Goal: Information Seeking & Learning: Learn about a topic

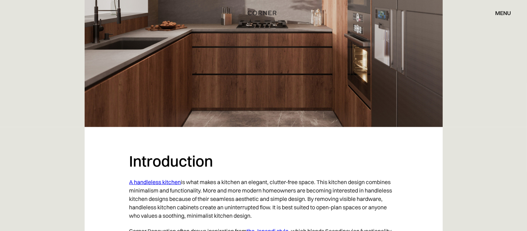
scroll to position [106, 0]
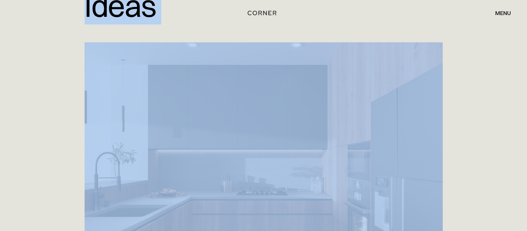
drag, startPoint x: 74, startPoint y: 35, endPoint x: 454, endPoint y: 156, distance: 398.7
click at [454, 156] on div "Home > Blog > 20 Handleless Kitchen Ideas for a Seamless, Modern Look 20 Handle…" at bounding box center [263, 94] width 527 height 400
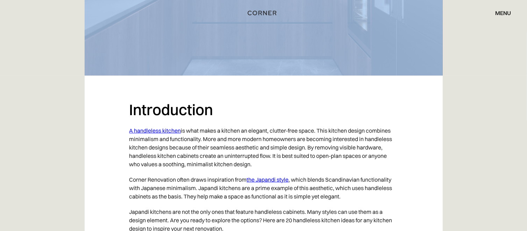
scroll to position [413, 0]
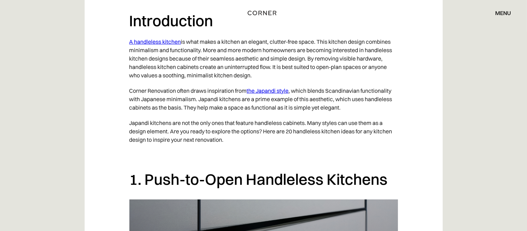
copy h1 "Ideas"
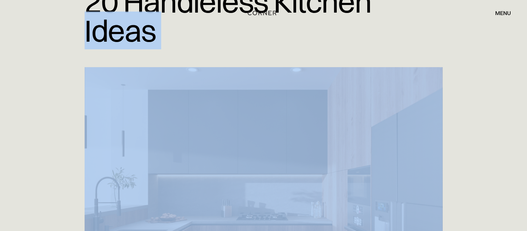
scroll to position [108, 0]
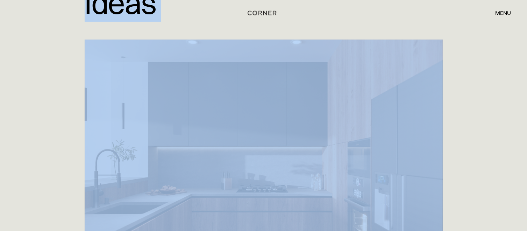
click at [496, 64] on div "Home > Blog > 20 Handleless Kitchen Ideas for a Seamless, Modern Look 20 Handle…" at bounding box center [263, 92] width 527 height 400
click at [479, 79] on div at bounding box center [264, 166] width 448 height 252
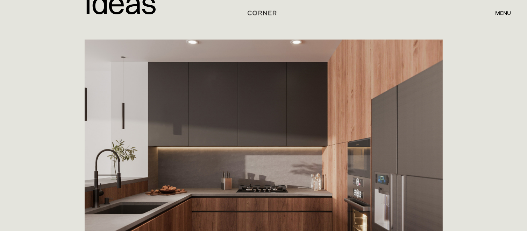
click at [479, 79] on div at bounding box center [264, 166] width 448 height 252
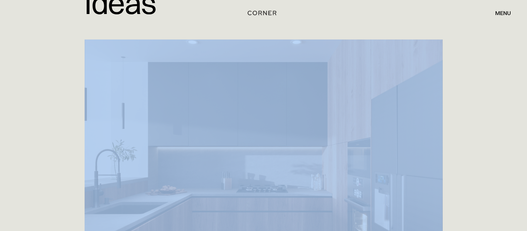
click at [479, 79] on div at bounding box center [264, 166] width 448 height 252
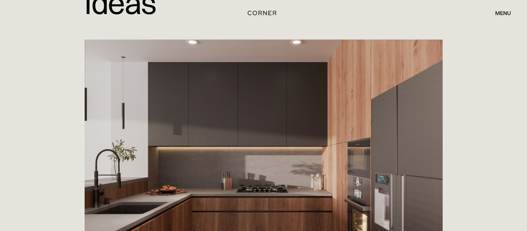
click at [479, 79] on div at bounding box center [264, 166] width 448 height 252
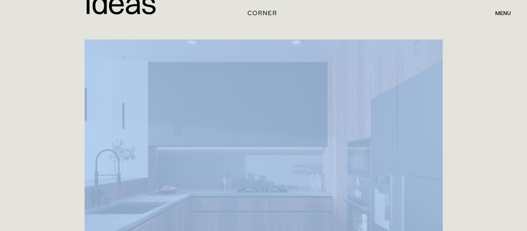
click at [479, 79] on div at bounding box center [264, 166] width 448 height 252
click at [500, 57] on div "Home > Blog > 20 Handleless Kitchen Ideas for a Seamless, Modern Look 20 Handle…" at bounding box center [263, 92] width 527 height 400
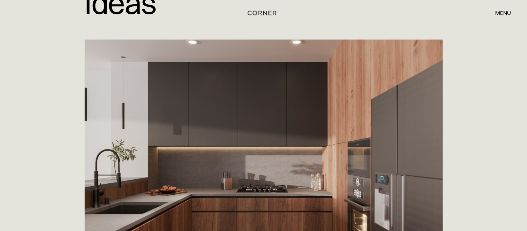
scroll to position [210, 0]
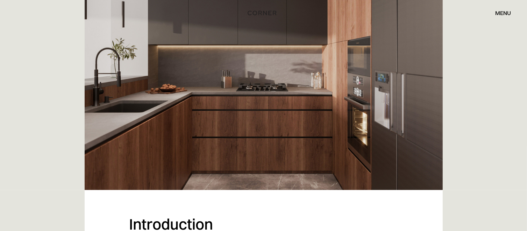
click at [420, 139] on img at bounding box center [264, 64] width 358 height 252
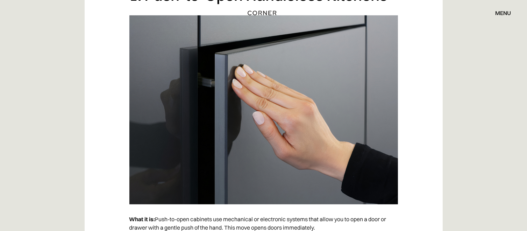
scroll to position [541, 0]
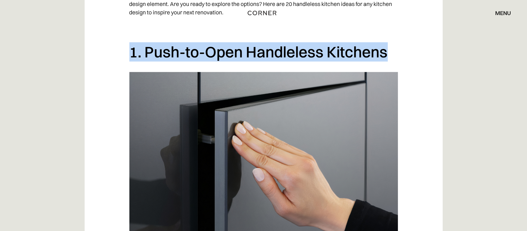
drag, startPoint x: 124, startPoint y: 49, endPoint x: 439, endPoint y: 41, distance: 315.0
copy h2 "1. Push-to-Open Handleless Kitchens"
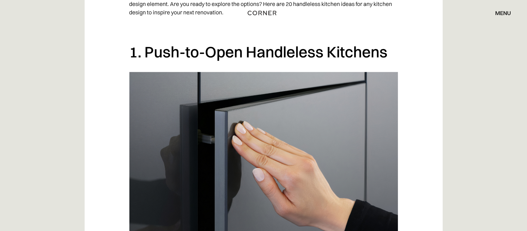
drag, startPoint x: 490, startPoint y: 69, endPoint x: 508, endPoint y: 55, distance: 22.0
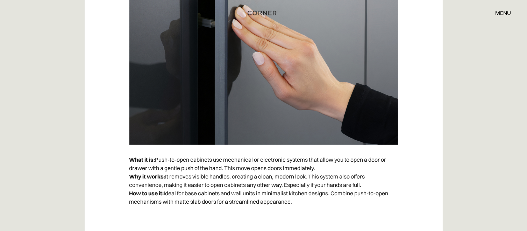
scroll to position [669, 0]
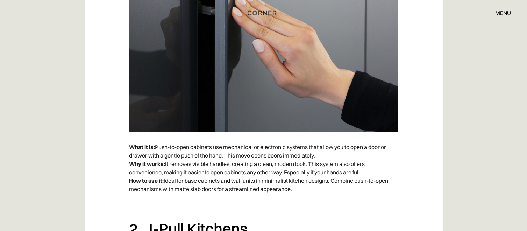
drag, startPoint x: 107, startPoint y: 146, endPoint x: 329, endPoint y: 181, distance: 225.0
copy p "What it is: Push-to-open cabinets use mechanical or electronic systems that all…"
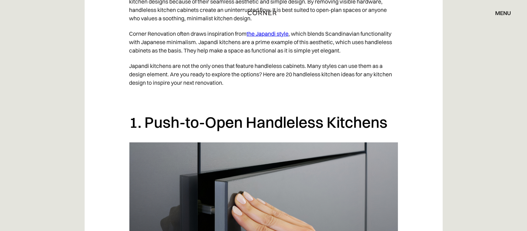
scroll to position [608, 0]
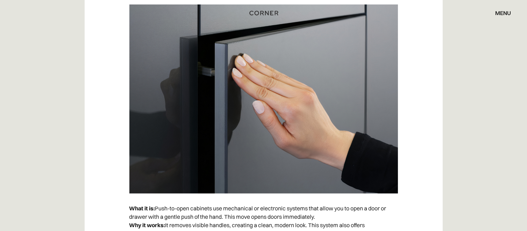
click at [268, 14] on img "home" at bounding box center [264, 12] width 29 height 9
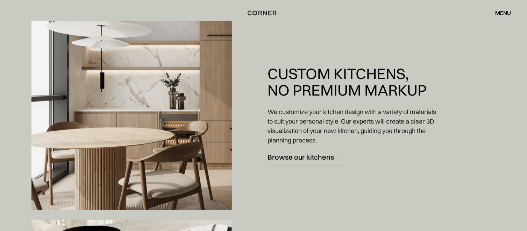
scroll to position [537, 0]
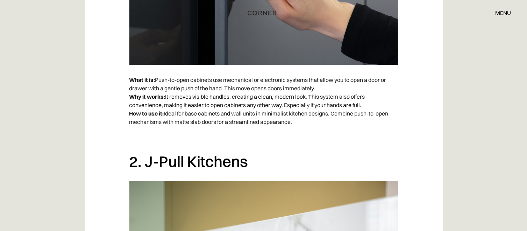
scroll to position [774, 0]
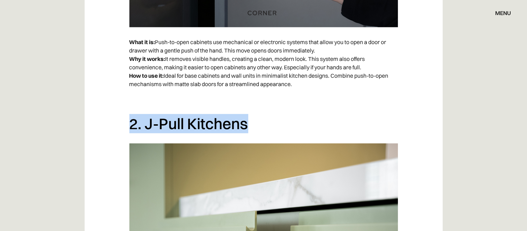
drag, startPoint x: 116, startPoint y: 121, endPoint x: 266, endPoint y: 116, distance: 150.2
copy h2 "2. J-Pull Kitchens"
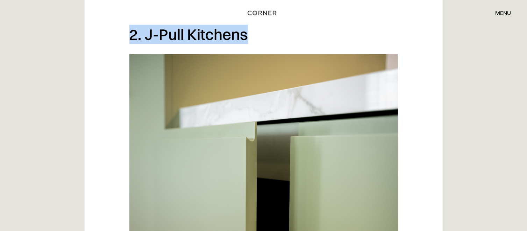
scroll to position [927, 0]
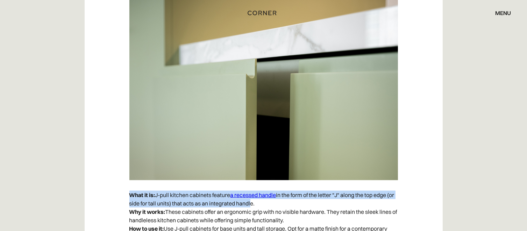
drag, startPoint x: 131, startPoint y: 194, endPoint x: 237, endPoint y: 206, distance: 106.0
click at [258, 203] on p "What it is: J-pull kitchen cabinets feature a recessed handle in the form of th…" at bounding box center [263, 215] width 269 height 57
copy p "What it is: J-pull kitchen cabinets feature a recessed handle in the form of th…"
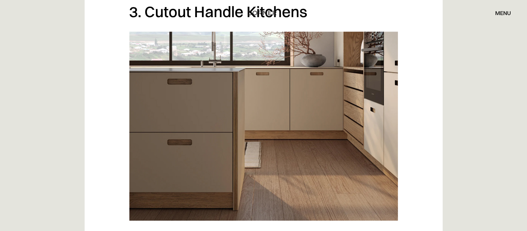
scroll to position [1166, 0]
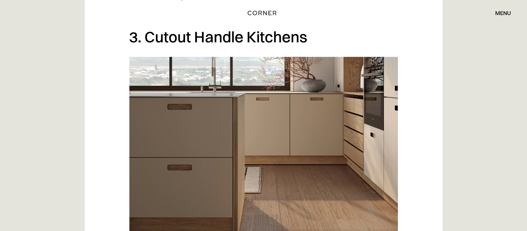
drag, startPoint x: 105, startPoint y: 26, endPoint x: 188, endPoint y: 89, distance: 104.1
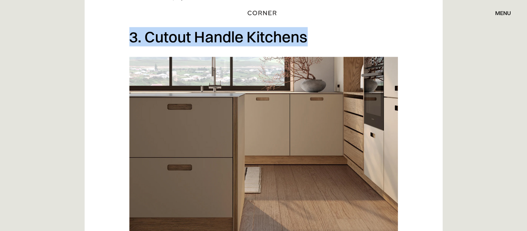
drag, startPoint x: 113, startPoint y: 29, endPoint x: 214, endPoint y: 173, distance: 175.1
copy h2 "3. Cutout Handle Kitchens"
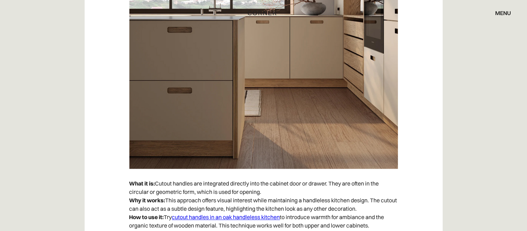
scroll to position [1287, 0]
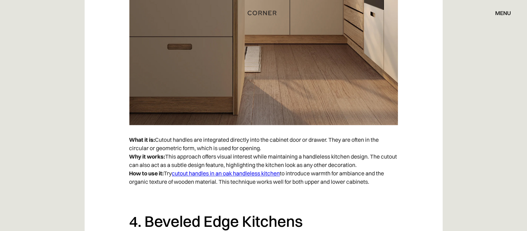
drag, startPoint x: 159, startPoint y: 138, endPoint x: 382, endPoint y: 150, distance: 223.2
click at [277, 148] on p "What it is: Cutout handles are integrated directly into the cabinet door or dra…" at bounding box center [263, 160] width 269 height 57
copy p "Cutout handles are integrated directly into the cabinet door or drawer. They ar…"
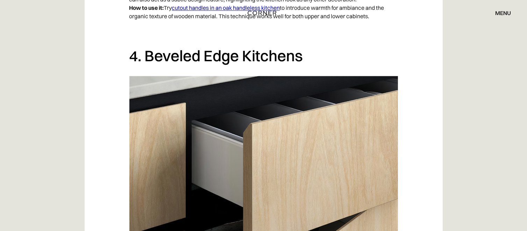
scroll to position [1446, 0]
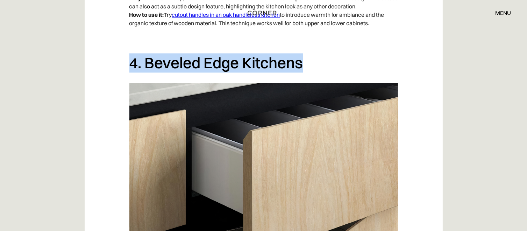
drag, startPoint x: 114, startPoint y: 58, endPoint x: 322, endPoint y: 63, distance: 208.6
copy h2 "4. Beveled Edge Kitchens"
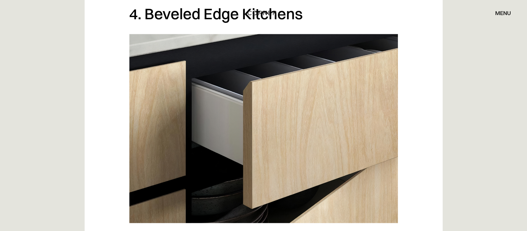
scroll to position [1502, 0]
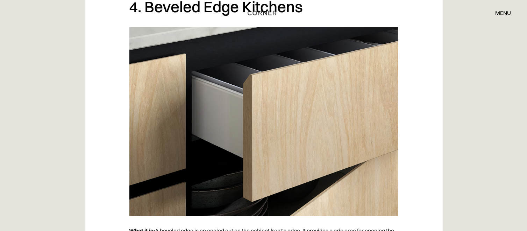
click at [318, 112] on img at bounding box center [263, 121] width 269 height 189
click at [333, 119] on img at bounding box center [263, 121] width 269 height 189
drag, startPoint x: 328, startPoint y: 121, endPoint x: 333, endPoint y: 119, distance: 6.3
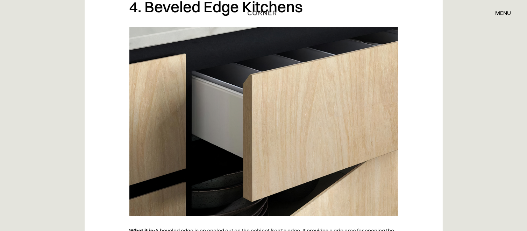
click at [333, 119] on img at bounding box center [263, 121] width 269 height 189
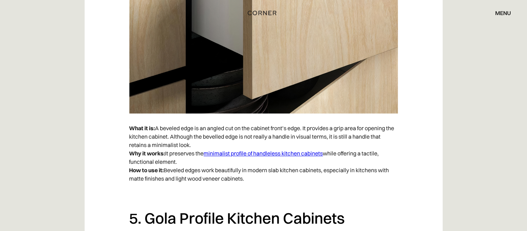
scroll to position [1611, 0]
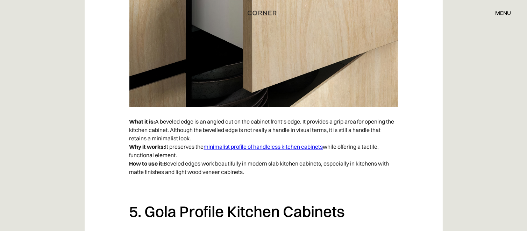
drag, startPoint x: 131, startPoint y: 121, endPoint x: 193, endPoint y: 134, distance: 63.6
click at [193, 134] on p "What it is: A beveled edge is an angled cut on the cabinet front’s edge. It pro…" at bounding box center [263, 147] width 269 height 66
copy p "What it is: A beveled edge is an angled cut on the cabinet front’s edge. It pro…"
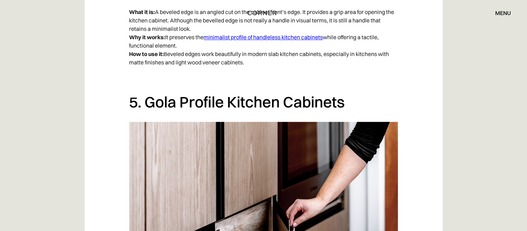
scroll to position [1734, 0]
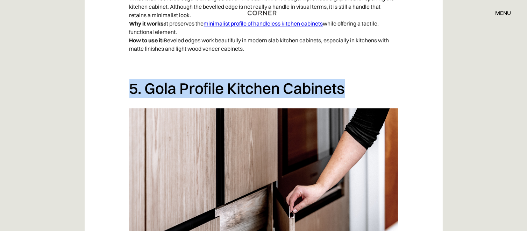
drag, startPoint x: 127, startPoint y: 80, endPoint x: 427, endPoint y: 85, distance: 299.9
copy h2 "5. Gola Profile Kitchen Cabinets"
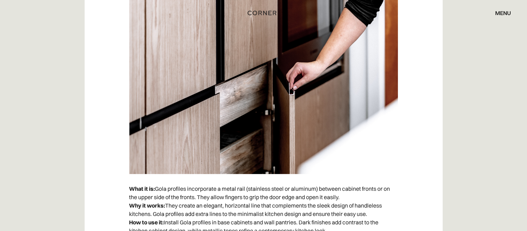
scroll to position [1864, 0]
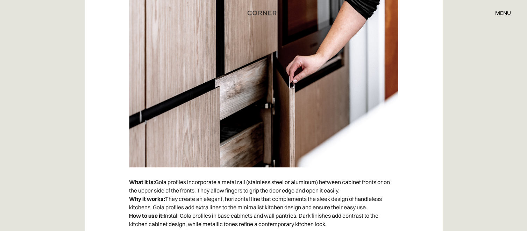
drag, startPoint x: 126, startPoint y: 177, endPoint x: 128, endPoint y: 185, distance: 8.1
drag, startPoint x: 129, startPoint y: 178, endPoint x: 344, endPoint y: 187, distance: 215.7
copy p "What it is: Gola profiles incorporate a metal rail (stainless steel or aluminum…"
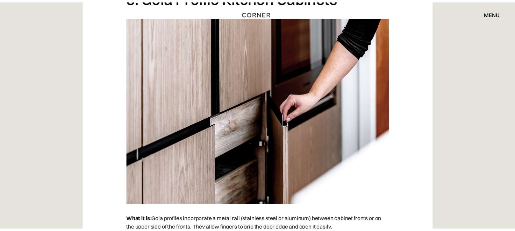
scroll to position [1805, 0]
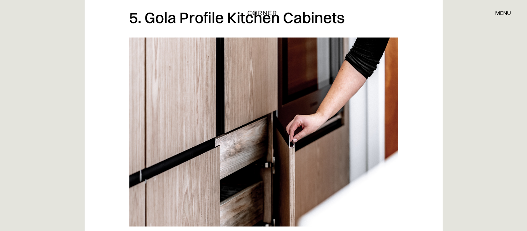
drag, startPoint x: 449, startPoint y: 120, endPoint x: 440, endPoint y: 120, distance: 9.8
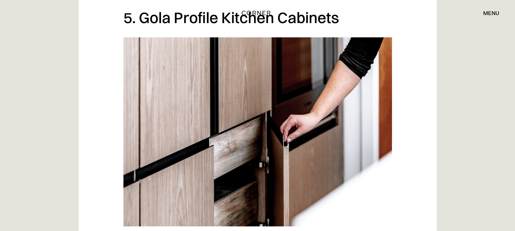
click at [241, 119] on img at bounding box center [258, 131] width 269 height 189
click at [232, 138] on img at bounding box center [258, 131] width 269 height 189
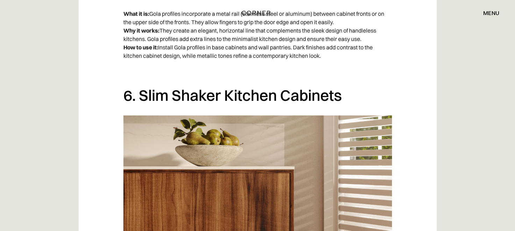
scroll to position [2054, 0]
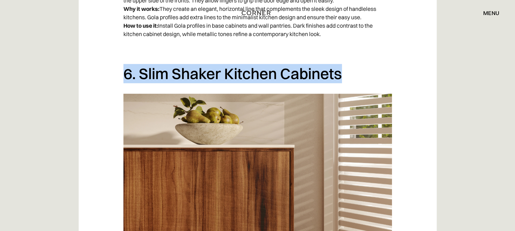
drag, startPoint x: 98, startPoint y: 68, endPoint x: 257, endPoint y: 95, distance: 160.8
copy h2 "6. Slim Shaker Kitchen Cabinets"
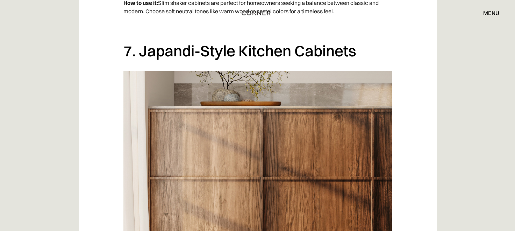
scroll to position [2411, 0]
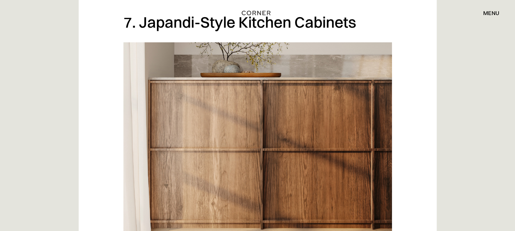
drag, startPoint x: 103, startPoint y: 19, endPoint x: 125, endPoint y: 22, distance: 21.6
click at [189, 26] on div "Shop Kitchens Shop Kitchens How it works How it works Projects Projects Inspira…" at bounding box center [257, 13] width 515 height 26
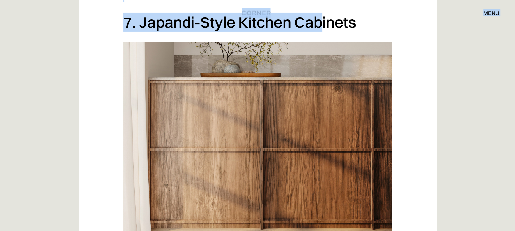
drag, startPoint x: 118, startPoint y: 20, endPoint x: 323, endPoint y: 31, distance: 205.3
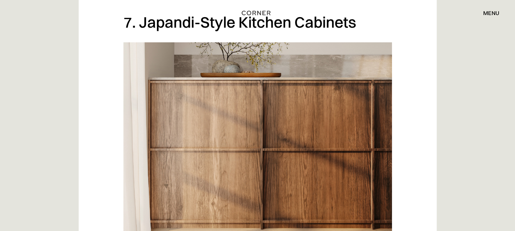
drag, startPoint x: 115, startPoint y: 12, endPoint x: 154, endPoint y: 25, distance: 40.8
click at [154, 25] on div "Shop Kitchens Shop Kitchens How it works How it works Projects Projects Inspira…" at bounding box center [257, 13] width 515 height 26
drag, startPoint x: 128, startPoint y: 24, endPoint x: 162, endPoint y: 26, distance: 34.0
click at [162, 26] on div "Shop Kitchens Shop Kitchens How it works How it works Projects Projects Inspira…" at bounding box center [257, 13] width 515 height 26
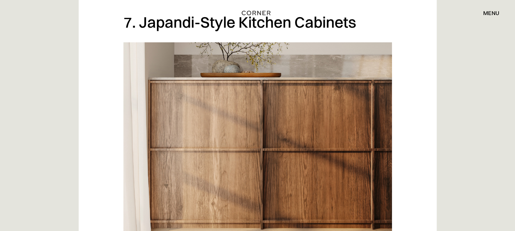
click at [117, 22] on div "Shop Kitchens Shop Kitchens How it works How it works Projects Projects Inspira…" at bounding box center [257, 13] width 515 height 26
drag, startPoint x: 118, startPoint y: 21, endPoint x: 174, endPoint y: 25, distance: 56.9
click at [174, 25] on div "Shop Kitchens Shop Kitchens How it works How it works Projects Projects Inspira…" at bounding box center [257, 13] width 515 height 26
drag, startPoint x: 171, startPoint y: 25, endPoint x: 171, endPoint y: 20, distance: 5.6
click at [171, 22] on div "Shop Kitchens Shop Kitchens How it works How it works Projects Projects Inspira…" at bounding box center [257, 13] width 515 height 26
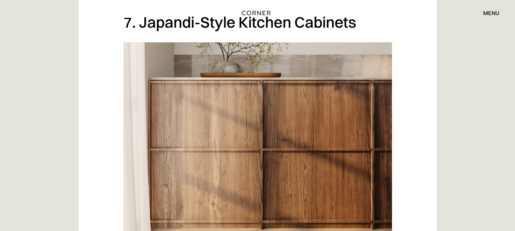
click at [172, 19] on div "Shop Kitchens Shop Kitchens How it works How it works Projects Projects Inspira…" at bounding box center [257, 13] width 515 height 26
click at [177, 24] on div "Shop Kitchens Shop Kitchens How it works How it works Projects Projects Inspira…" at bounding box center [257, 13] width 515 height 26
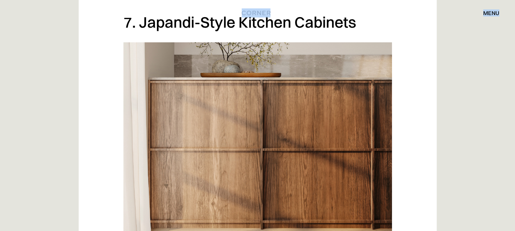
click at [177, 24] on div "Shop Kitchens Shop Kitchens How it works How it works Projects Projects Inspira…" at bounding box center [257, 13] width 515 height 26
click at [275, 23] on div "Shop Kitchens Shop Kitchens How it works How it works Projects Projects Inspira…" at bounding box center [257, 13] width 515 height 26
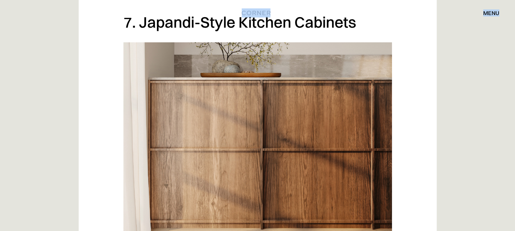
click at [275, 23] on div "Shop Kitchens Shop Kitchens How it works How it works Projects Projects Inspira…" at bounding box center [257, 13] width 515 height 26
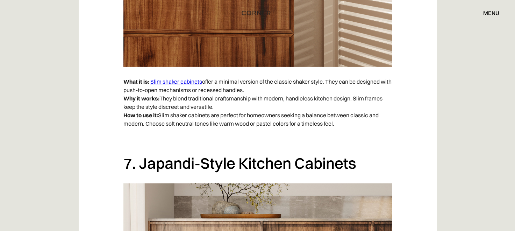
scroll to position [2314, 0]
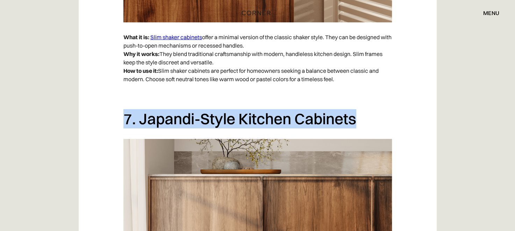
drag, startPoint x: 102, startPoint y: 110, endPoint x: 381, endPoint y: 120, distance: 279.4
copy h2 "7. Japandi-Style Kitchen Cabinets"
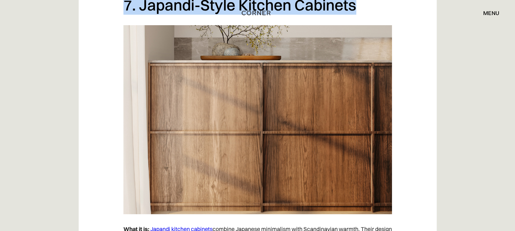
scroll to position [2436, 0]
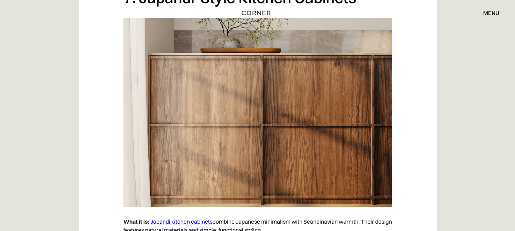
click at [338, 120] on img at bounding box center [258, 112] width 269 height 189
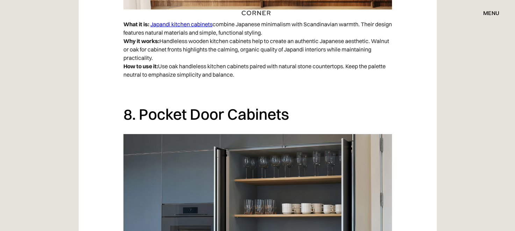
scroll to position [2760, 0]
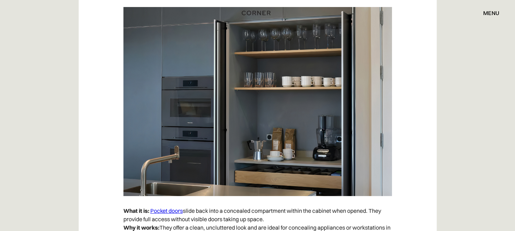
click at [385, 104] on img at bounding box center [258, 101] width 269 height 189
drag, startPoint x: 426, startPoint y: 112, endPoint x: 451, endPoint y: 83, distance: 38.7
click at [327, 122] on img at bounding box center [258, 101] width 269 height 189
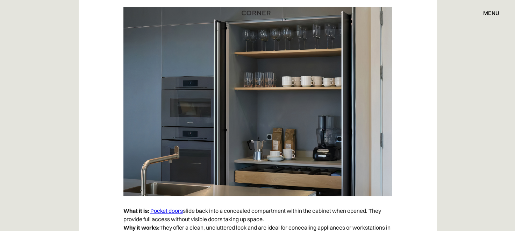
click at [328, 117] on img at bounding box center [258, 101] width 269 height 189
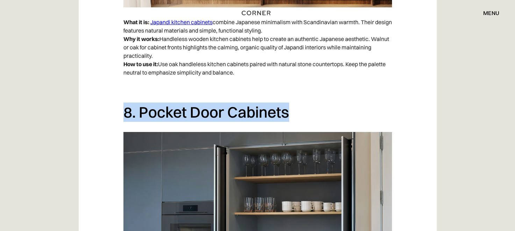
drag, startPoint x: 117, startPoint y: 102, endPoint x: 297, endPoint y: 109, distance: 180.3
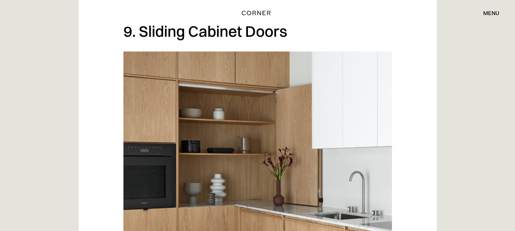
scroll to position [3041, 0]
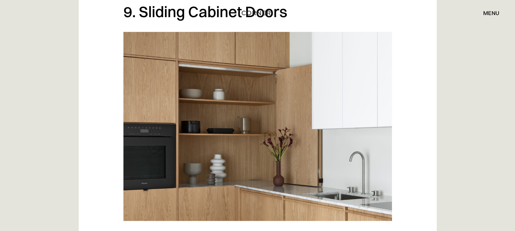
drag, startPoint x: 105, startPoint y: 9, endPoint x: 138, endPoint y: 13, distance: 32.5
click at [148, 13] on div "Shop Kitchens Shop Kitchens How it works How it works Projects Projects Inspira…" at bounding box center [257, 13] width 515 height 12
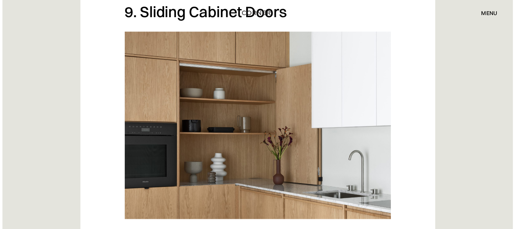
scroll to position [2896, 0]
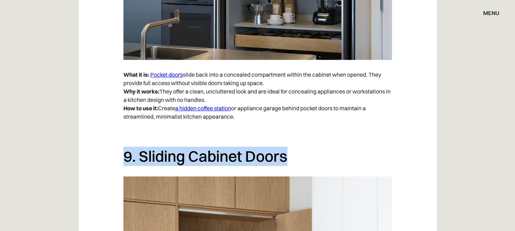
drag, startPoint x: 113, startPoint y: 154, endPoint x: 306, endPoint y: 149, distance: 193.2
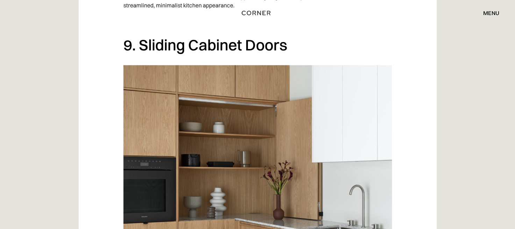
scroll to position [3047, 0]
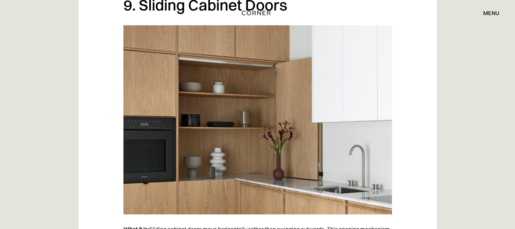
click at [234, 147] on img at bounding box center [258, 119] width 269 height 189
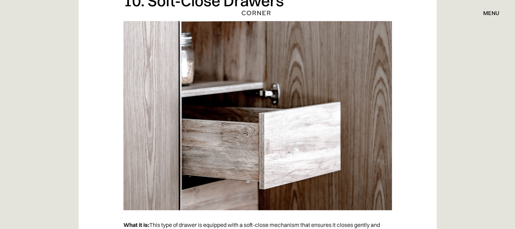
scroll to position [3300, 0]
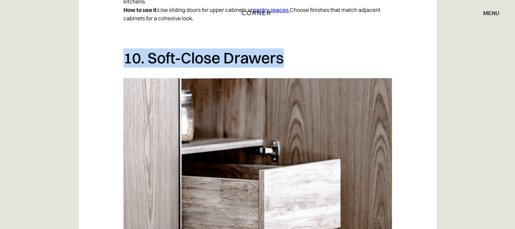
drag, startPoint x: 107, startPoint y: 53, endPoint x: 290, endPoint y: 43, distance: 184.0
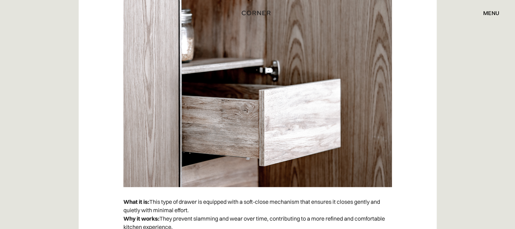
scroll to position [3390, 0]
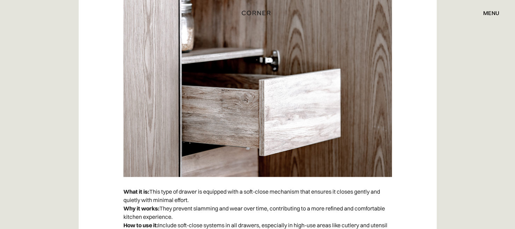
click at [360, 90] on img at bounding box center [258, 82] width 269 height 189
click at [314, 93] on img at bounding box center [258, 82] width 269 height 189
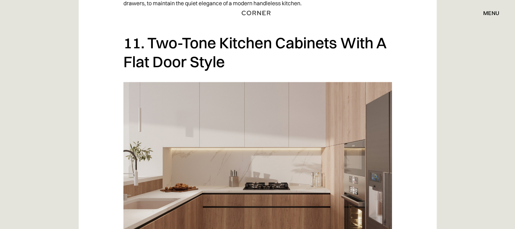
scroll to position [3631, 0]
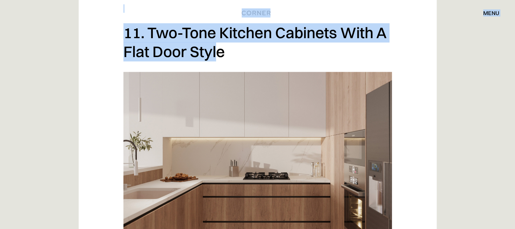
drag, startPoint x: 119, startPoint y: 22, endPoint x: 220, endPoint y: 44, distance: 103.8
click at [219, 45] on div "Shop Kitchens Shop Kitchens How it works How it works Projects Projects Inspira…" at bounding box center [257, 194] width 515 height 7651
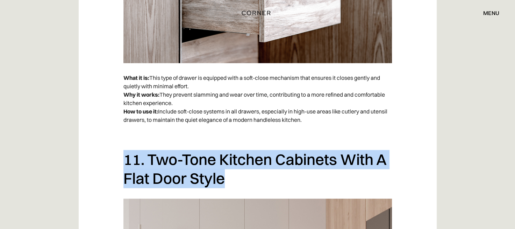
drag, startPoint x: 114, startPoint y: 157, endPoint x: 402, endPoint y: 173, distance: 288.1
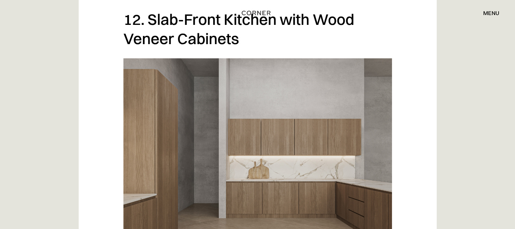
scroll to position [3895, 0]
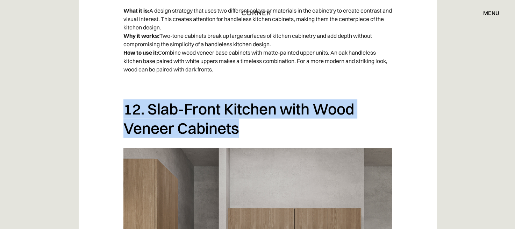
drag, startPoint x: 121, startPoint y: 106, endPoint x: 273, endPoint y: 120, distance: 152.9
click at [273, 120] on div "Introduction A handleless kitchen is what makes a kitchen an elegant, clutter-f…" at bounding box center [258, 1] width 358 height 6993
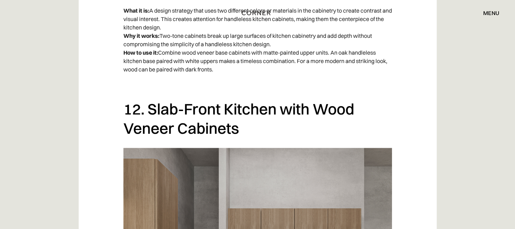
click at [469, 45] on div "Introduction A handleless kitchen is what makes a kitchen an elegant, clutter-f…" at bounding box center [257, 10] width 515 height 7010
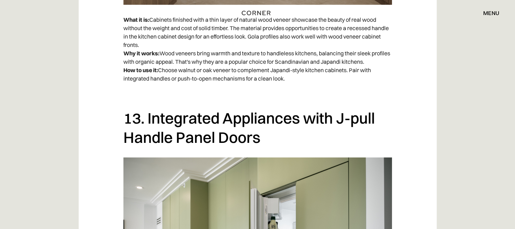
scroll to position [4297, 0]
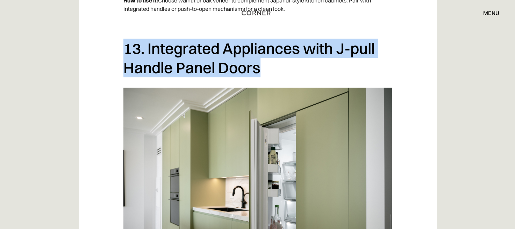
drag, startPoint x: 108, startPoint y: 35, endPoint x: 345, endPoint y: 73, distance: 239.6
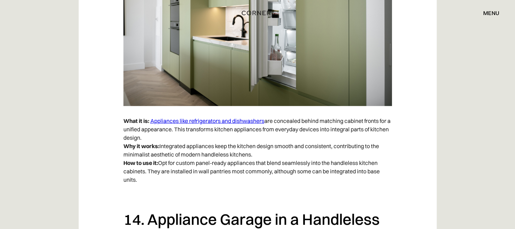
scroll to position [4379, 0]
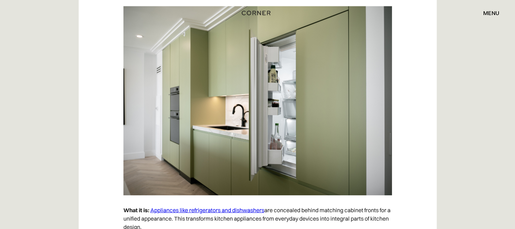
click at [304, 141] on img at bounding box center [258, 100] width 269 height 189
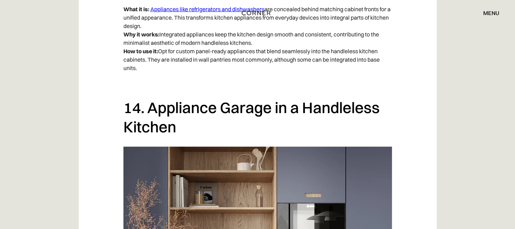
scroll to position [4649, 0]
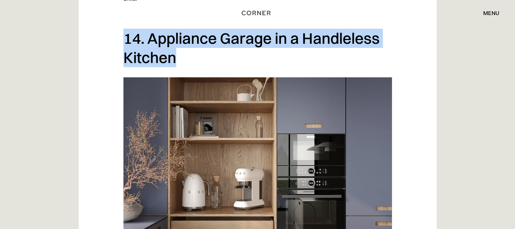
drag, startPoint x: 105, startPoint y: 37, endPoint x: 219, endPoint y: 49, distance: 114.3
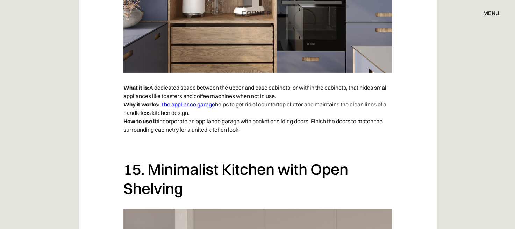
scroll to position [4951, 0]
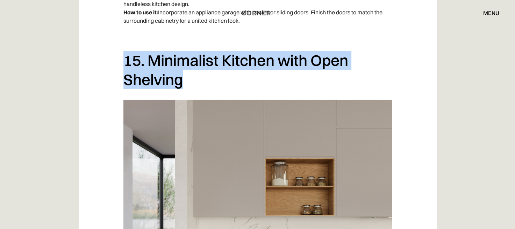
drag, startPoint x: 106, startPoint y: 57, endPoint x: 281, endPoint y: 82, distance: 176.0
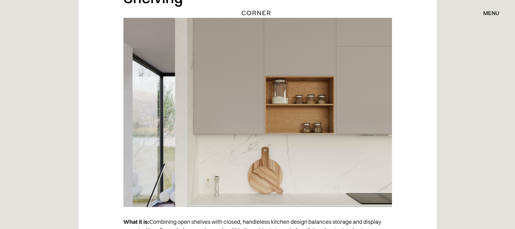
scroll to position [5043, 0]
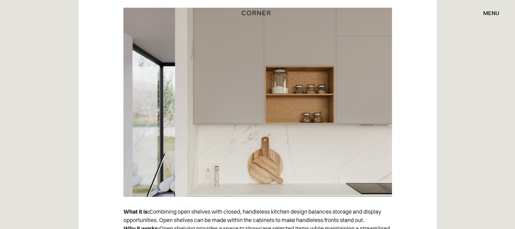
drag, startPoint x: 398, startPoint y: 119, endPoint x: 365, endPoint y: 138, distance: 38.0
click at [365, 138] on img at bounding box center [258, 102] width 269 height 189
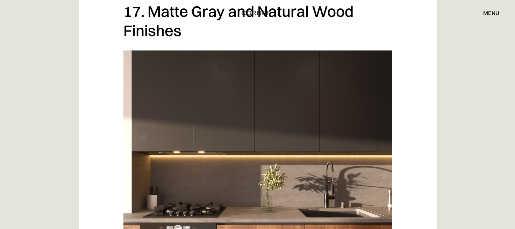
scroll to position [5592, 0]
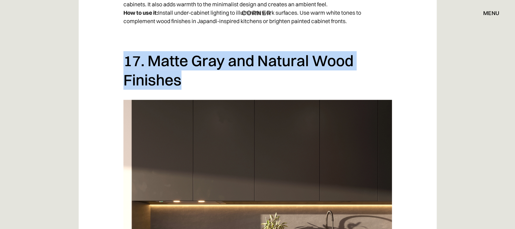
drag, startPoint x: 100, startPoint y: 61, endPoint x: 357, endPoint y: 77, distance: 257.0
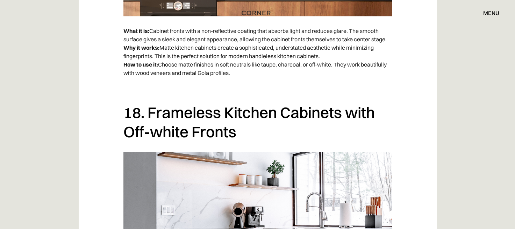
scroll to position [5854, 0]
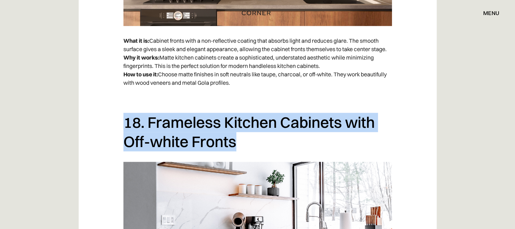
drag, startPoint x: 113, startPoint y: 117, endPoint x: 275, endPoint y: 147, distance: 165.0
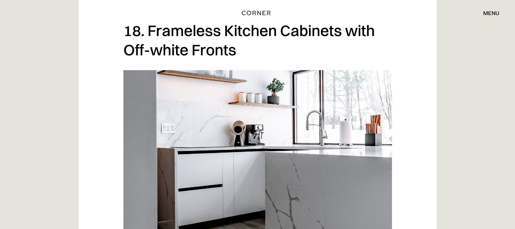
scroll to position [5986, 0]
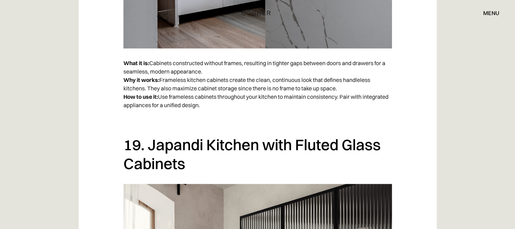
scroll to position [6236, 0]
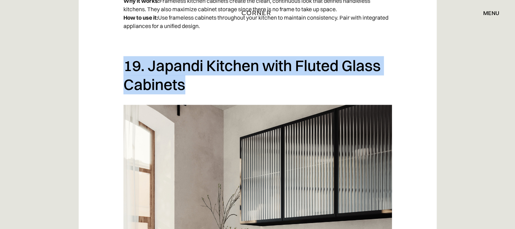
drag, startPoint x: 107, startPoint y: 63, endPoint x: 244, endPoint y: 96, distance: 140.4
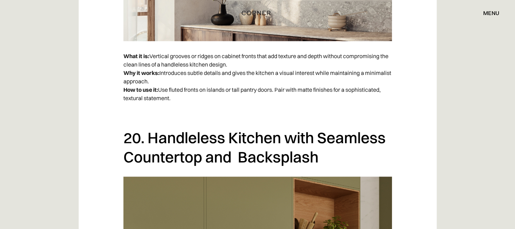
scroll to position [3809, 0]
